Goal: Transaction & Acquisition: Purchase product/service

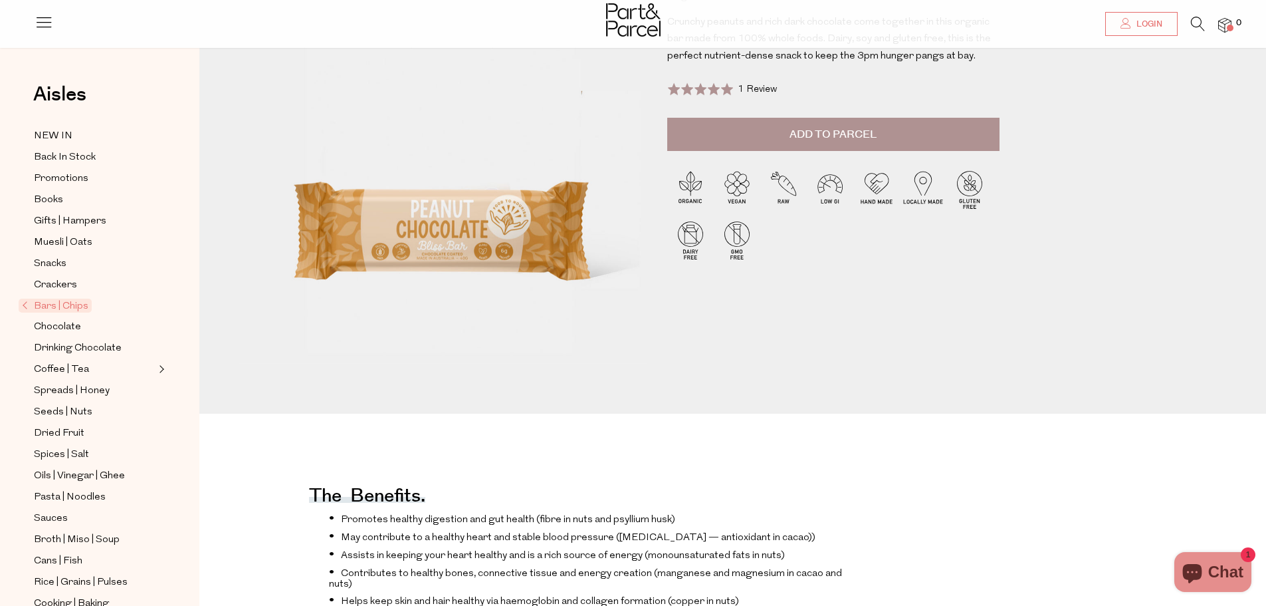
scroll to position [74, 0]
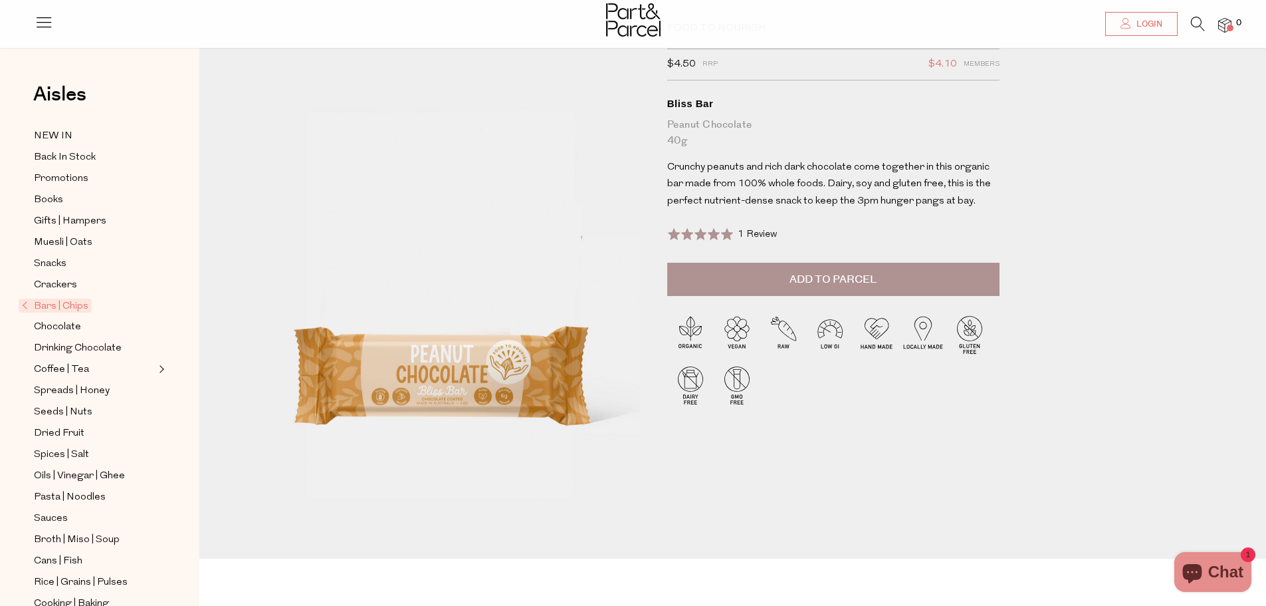
click at [814, 277] on span "Add to Parcel" at bounding box center [833, 279] width 87 height 15
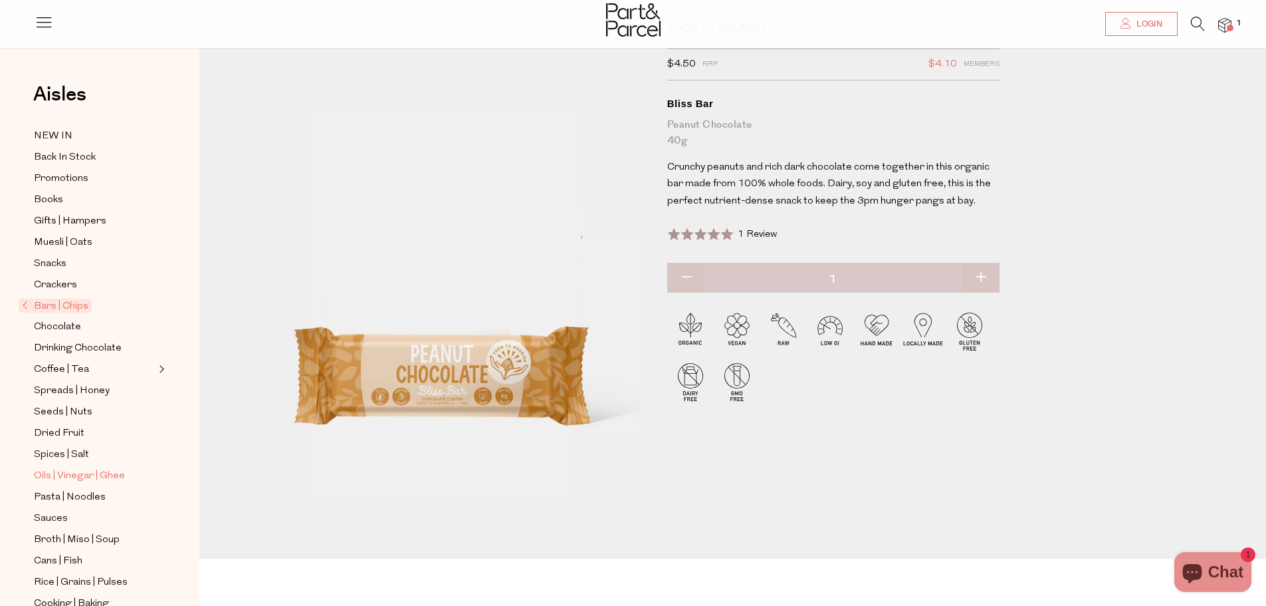
click at [77, 468] on span "Oils | Vinegar | Ghee" at bounding box center [79, 476] width 91 height 16
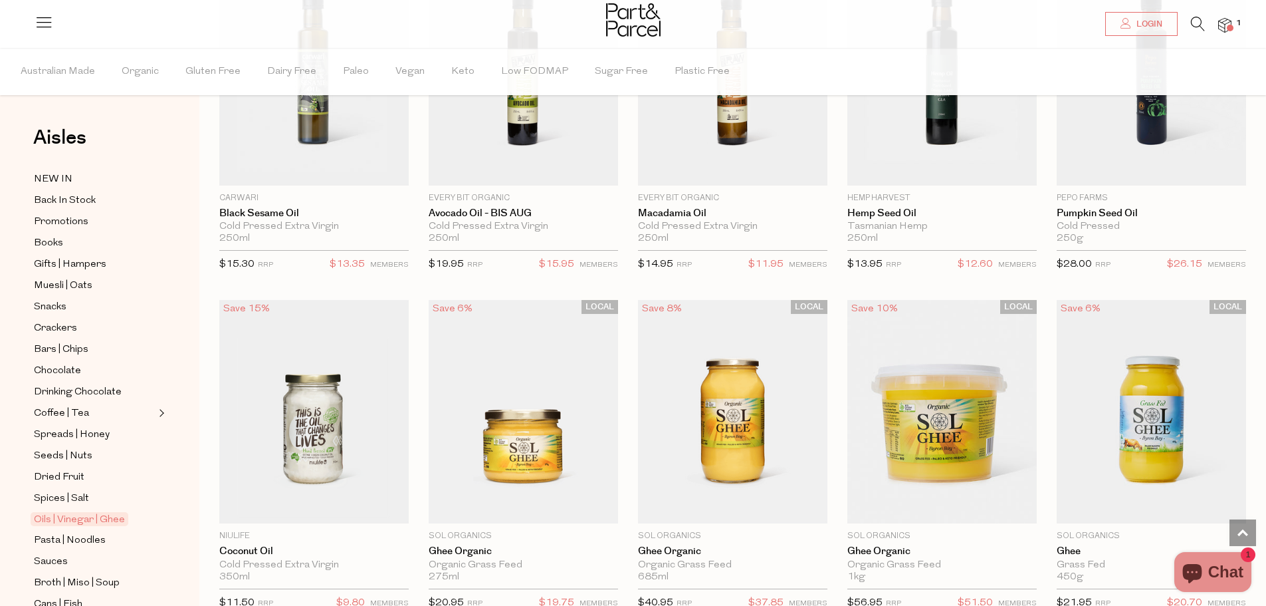
scroll to position [993, 0]
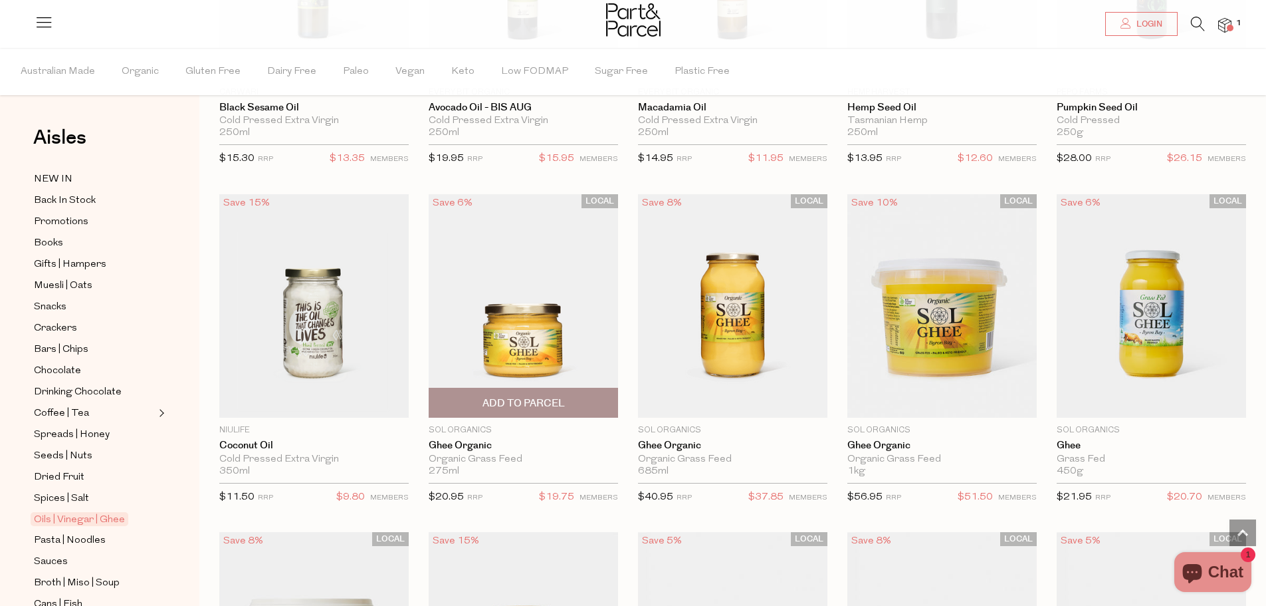
click at [521, 396] on span "Add To Parcel" at bounding box center [524, 403] width 82 height 14
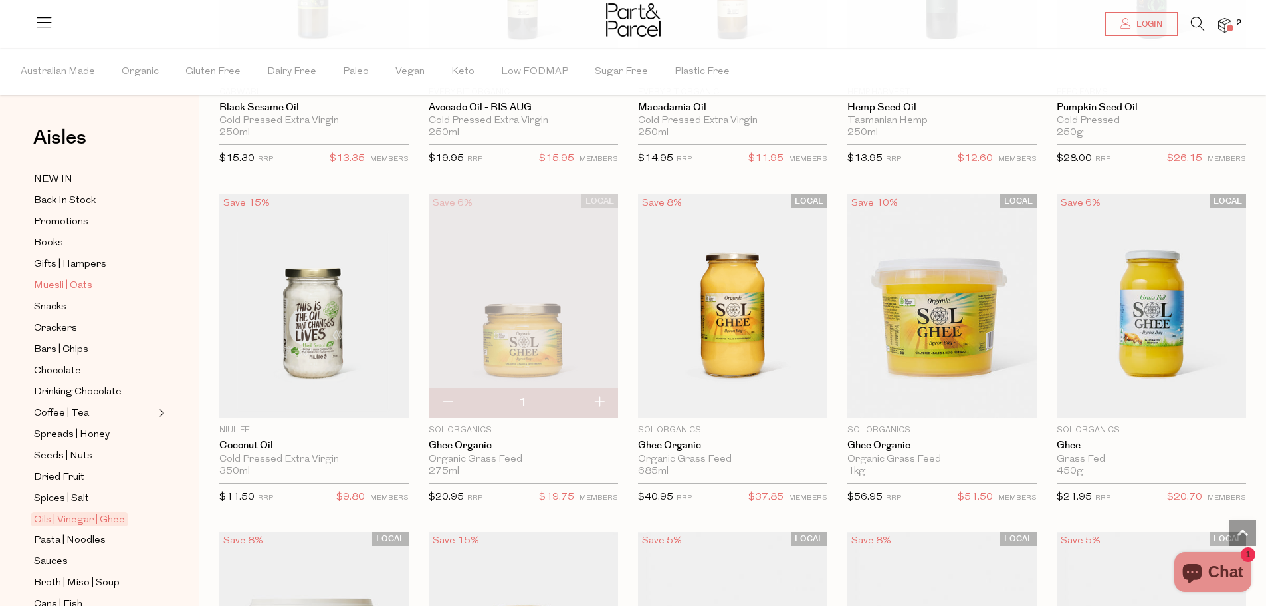
click at [80, 278] on span "Muesli | Oats" at bounding box center [63, 286] width 58 height 16
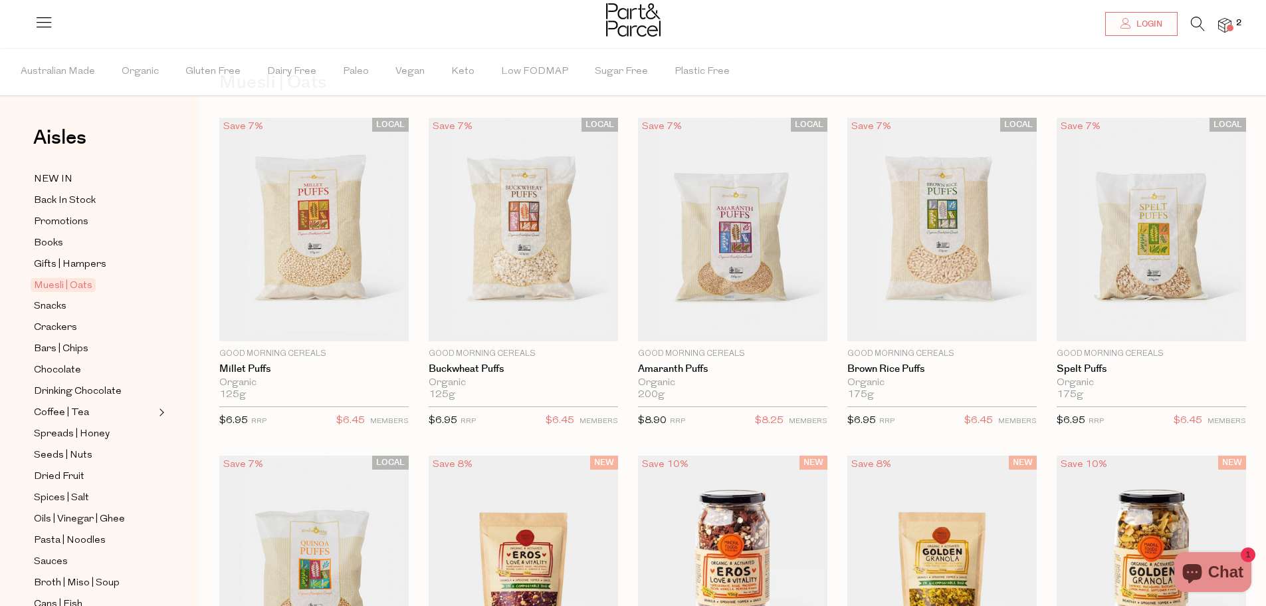
scroll to position [80, 0]
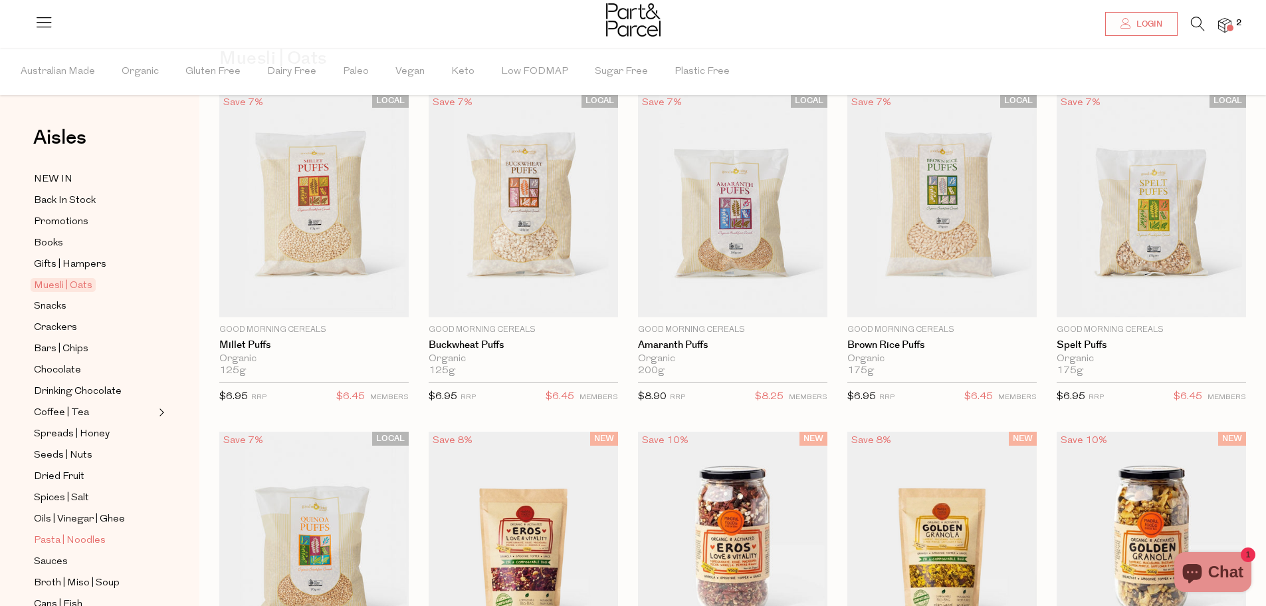
click at [66, 532] on span "Pasta | Noodles" at bounding box center [70, 540] width 72 height 16
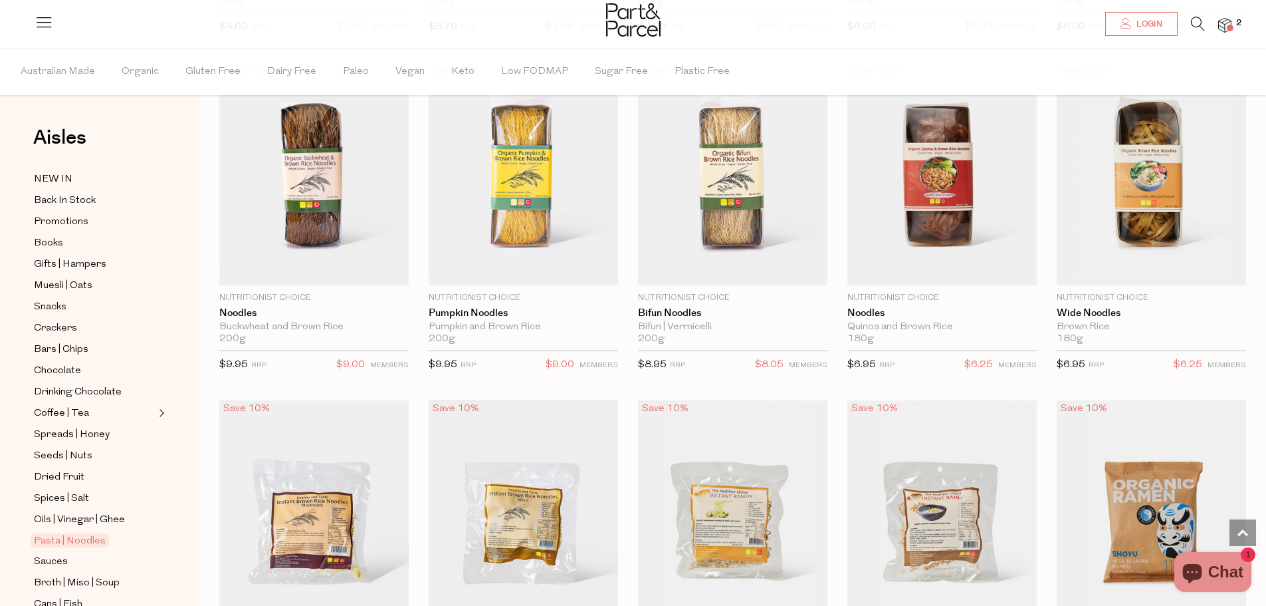
scroll to position [2846, 0]
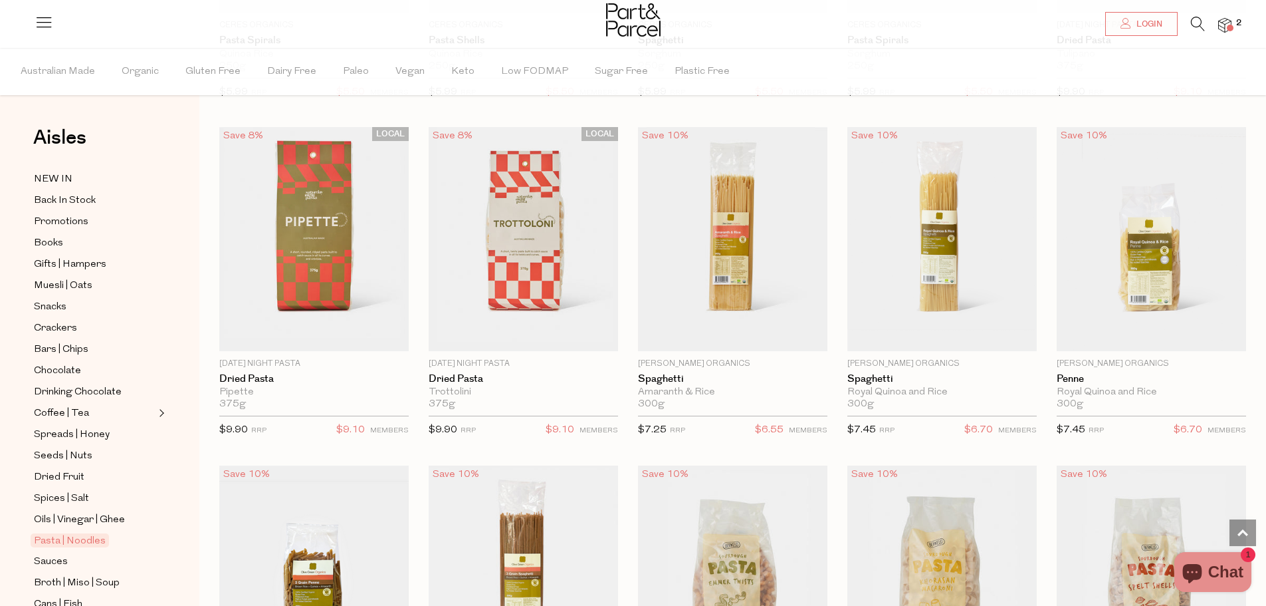
scroll to position [576, 0]
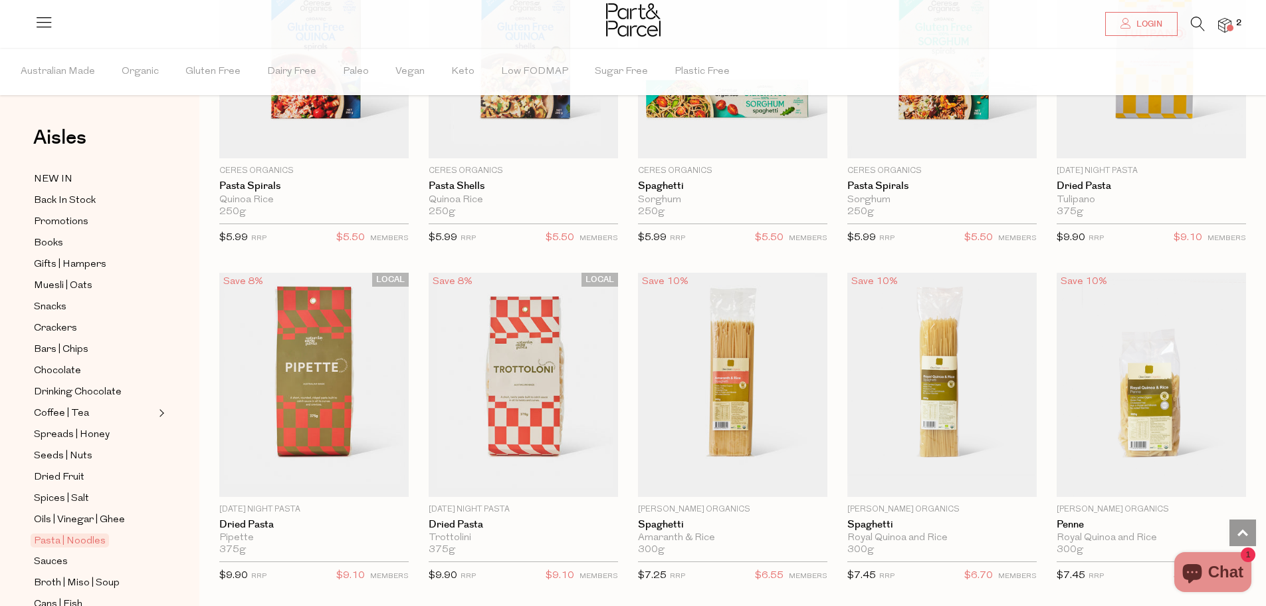
drag, startPoint x: 1220, startPoint y: 146, endPoint x: 1210, endPoint y: 92, distance: 54.2
